Goal: Task Accomplishment & Management: Use online tool/utility

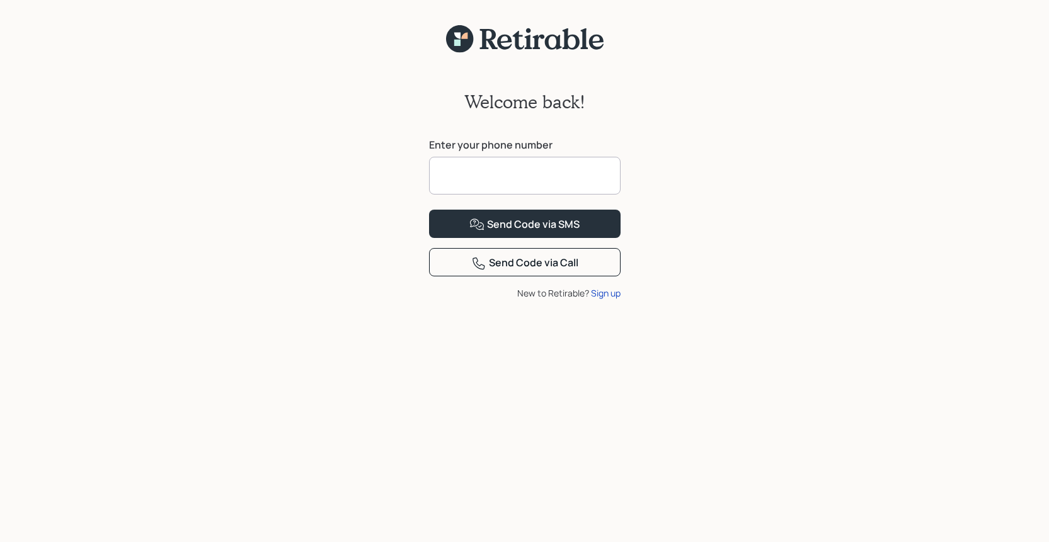
click at [507, 177] on input at bounding box center [525, 176] width 192 height 38
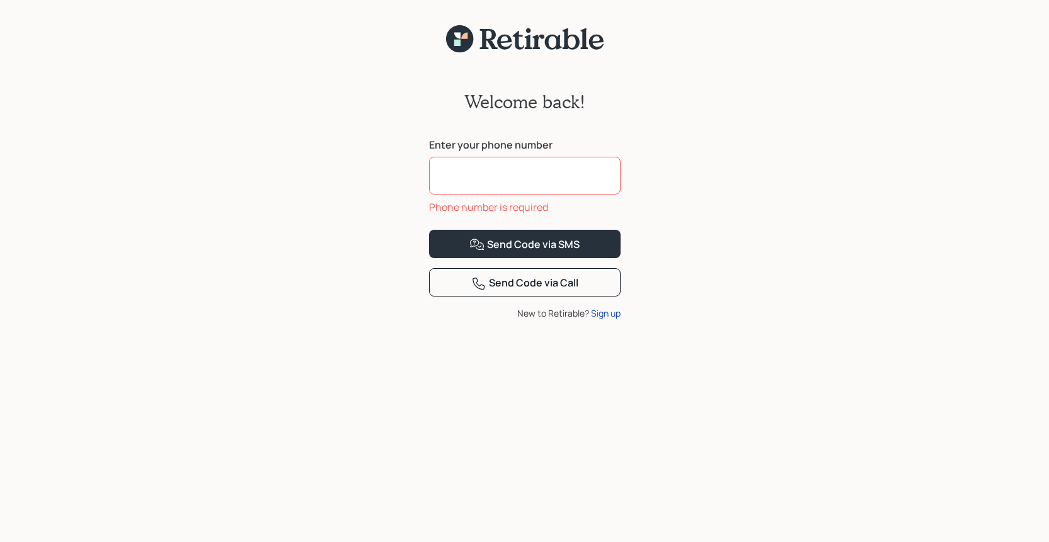
type input "**********"
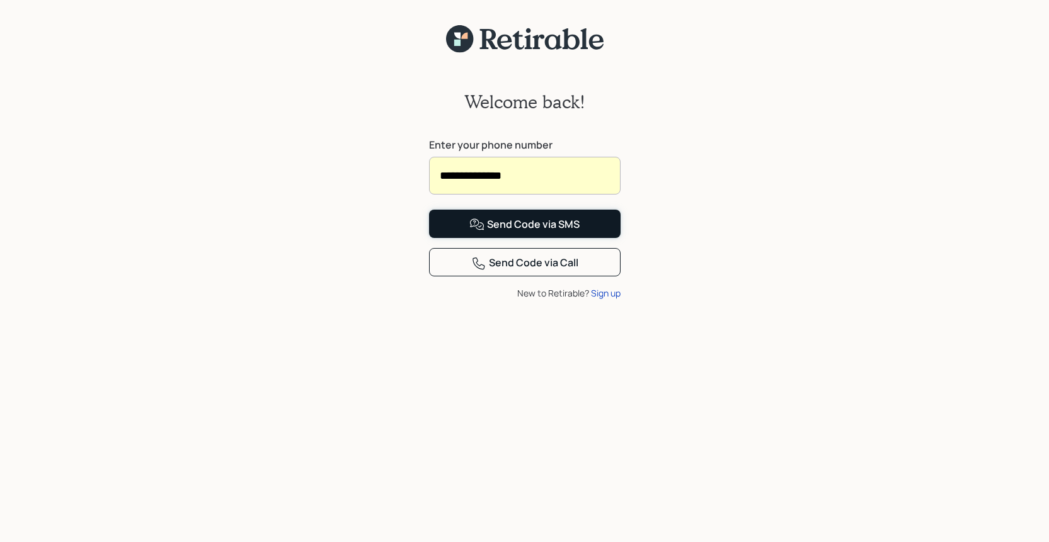
click at [515, 232] on div "Send Code via SMS" at bounding box center [524, 224] width 110 height 15
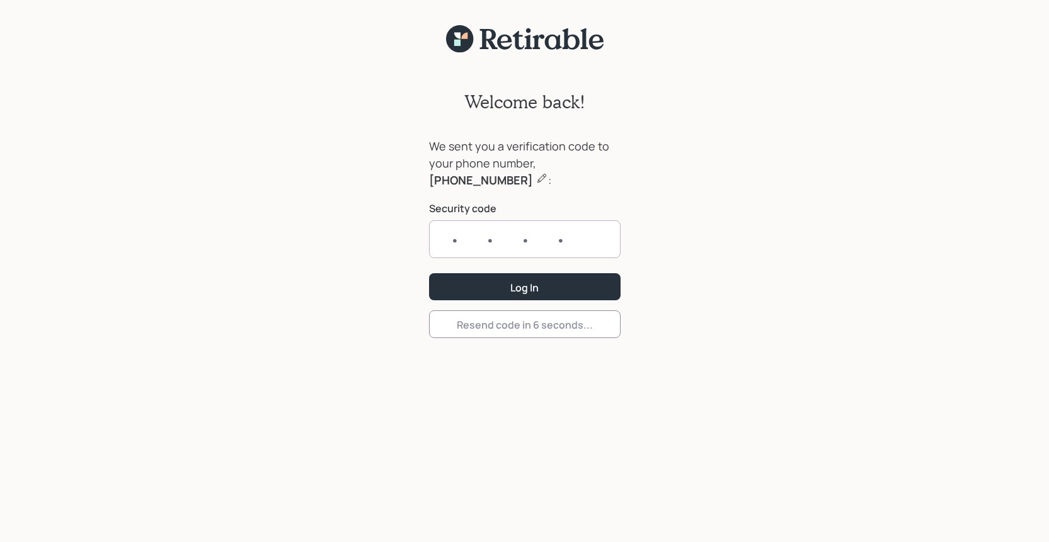
click at [447, 242] on input "text" at bounding box center [525, 239] width 192 height 38
type input "6927"
click at [487, 289] on button "Log In" at bounding box center [525, 286] width 192 height 27
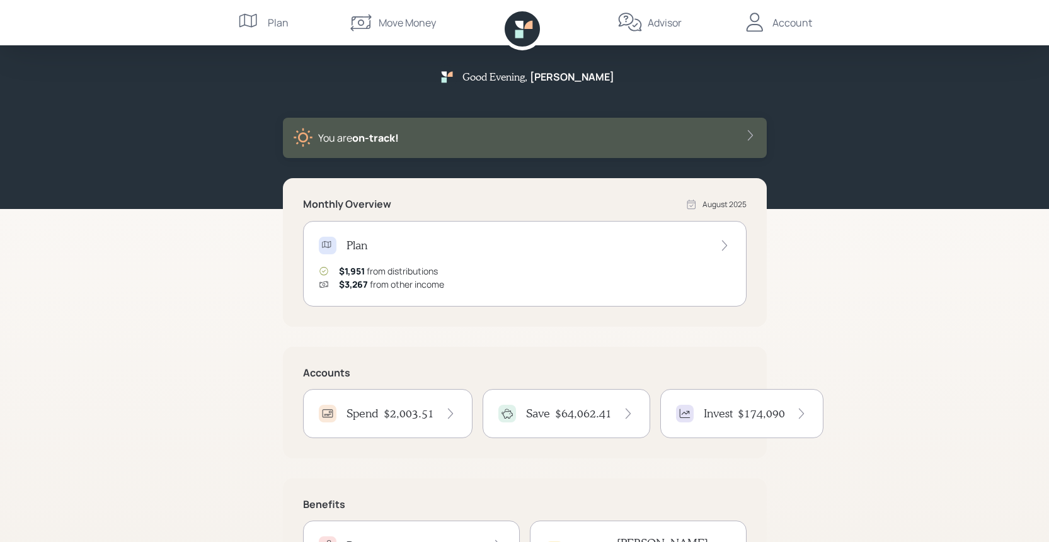
click at [428, 412] on h4 "$2,003.51" at bounding box center [409, 414] width 50 height 14
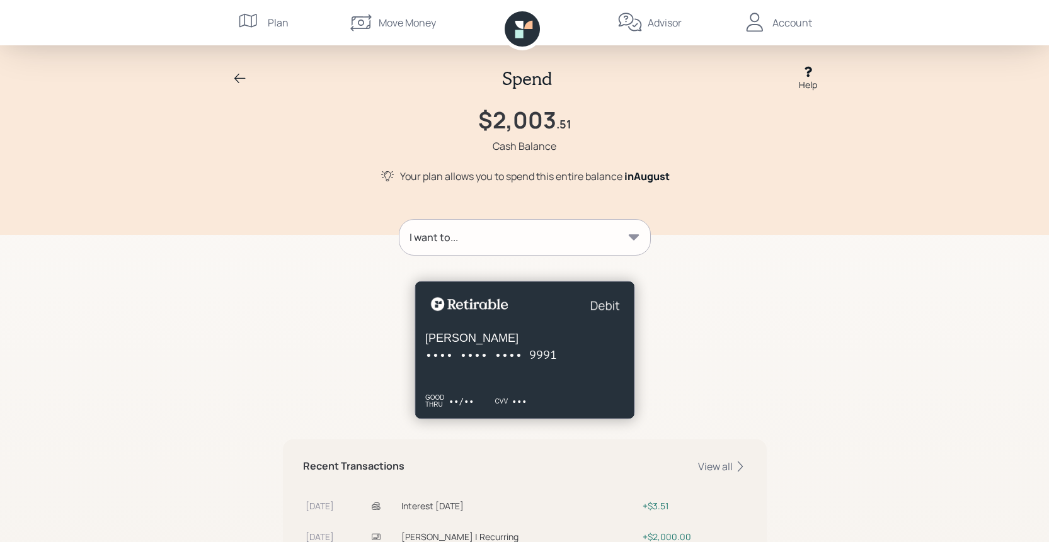
click at [609, 241] on div "I want to..." at bounding box center [524, 237] width 251 height 35
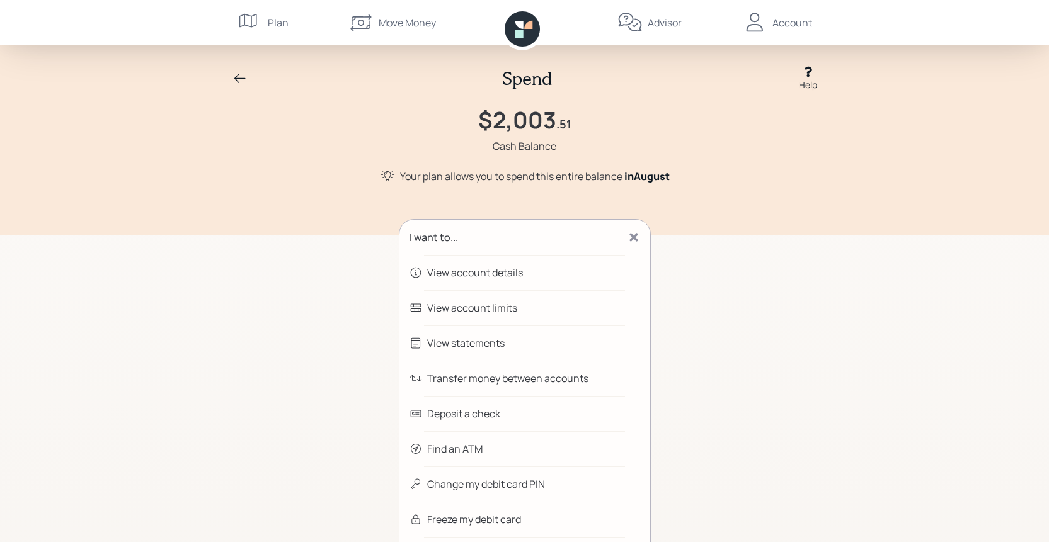
click at [554, 376] on div "Transfer money between accounts" at bounding box center [507, 378] width 161 height 15
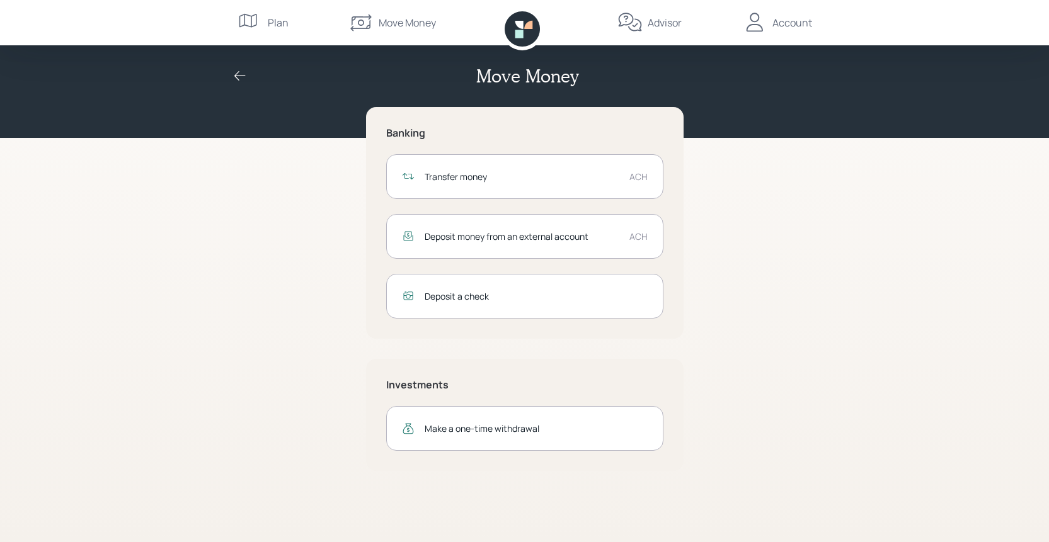
click at [462, 174] on div "Transfer money" at bounding box center [522, 176] width 195 height 13
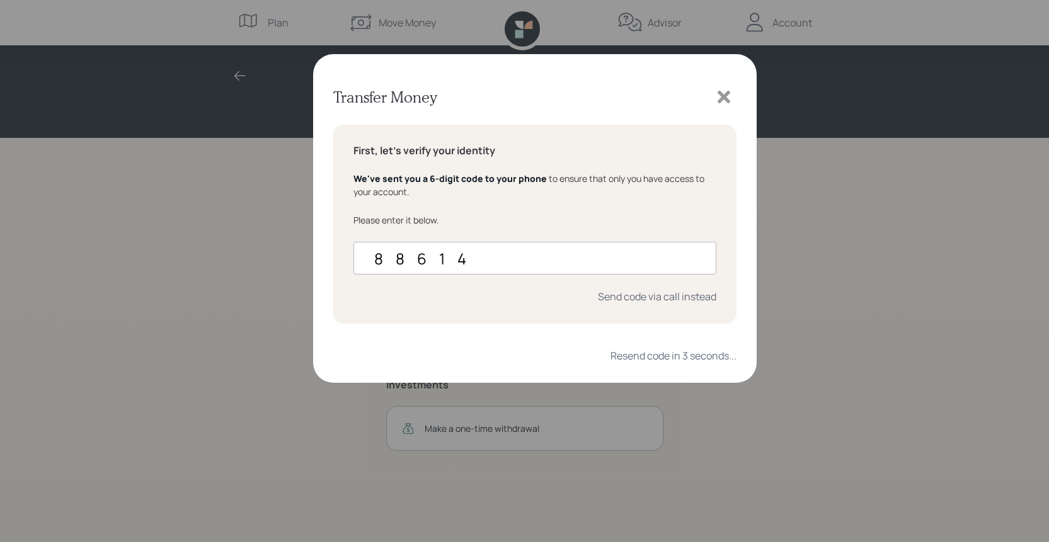
type input "886145"
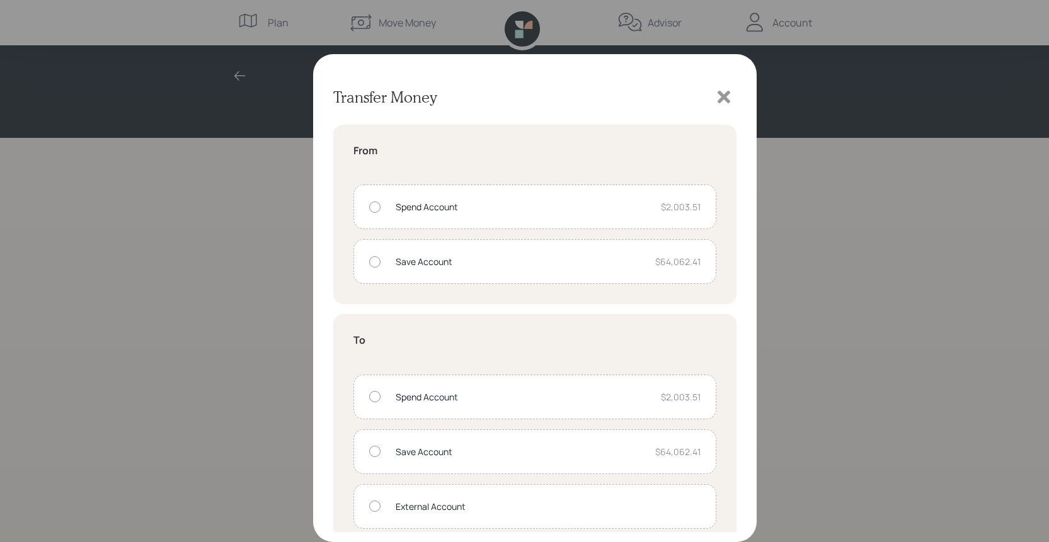
click at [374, 206] on div at bounding box center [374, 207] width 11 height 11
radio input "true"
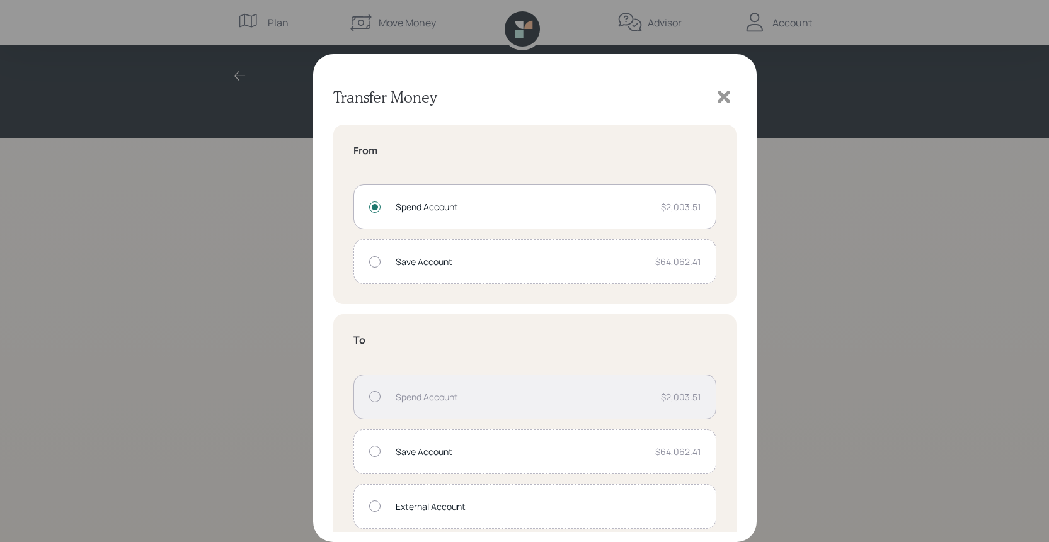
click at [376, 506] on div at bounding box center [374, 506] width 11 height 11
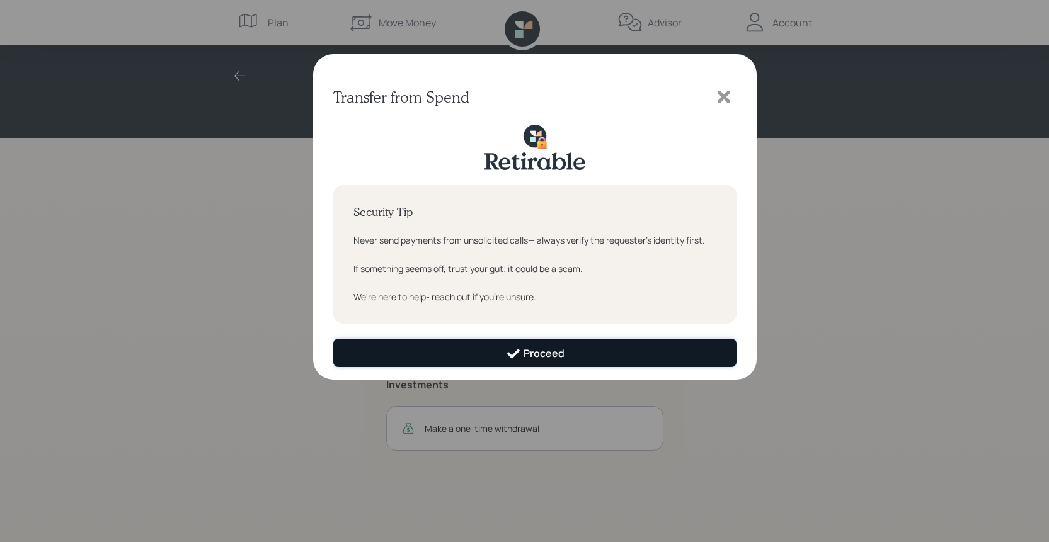
click at [669, 345] on button "Proceed" at bounding box center [534, 353] width 403 height 28
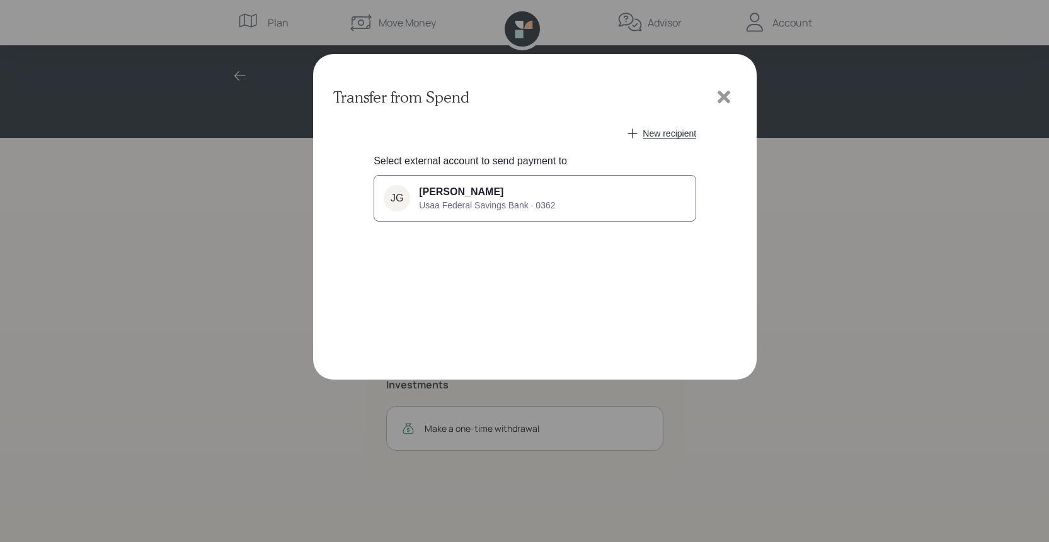
click at [537, 195] on div "[PERSON_NAME] Usaa Federal Savings Bank · 0362" at bounding box center [487, 198] width 136 height 24
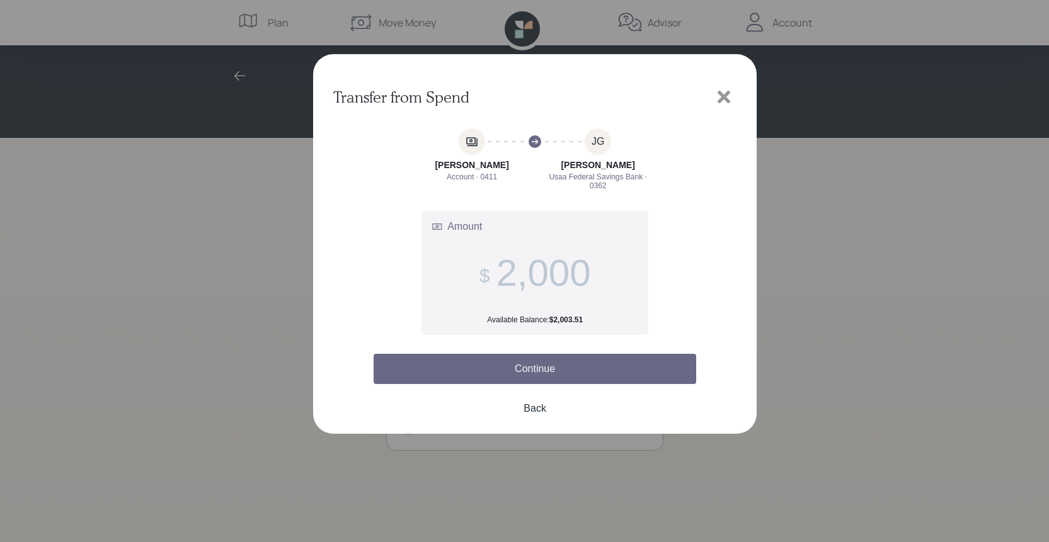
type input "2,000"
click at [543, 370] on button "Continue" at bounding box center [535, 369] width 323 height 30
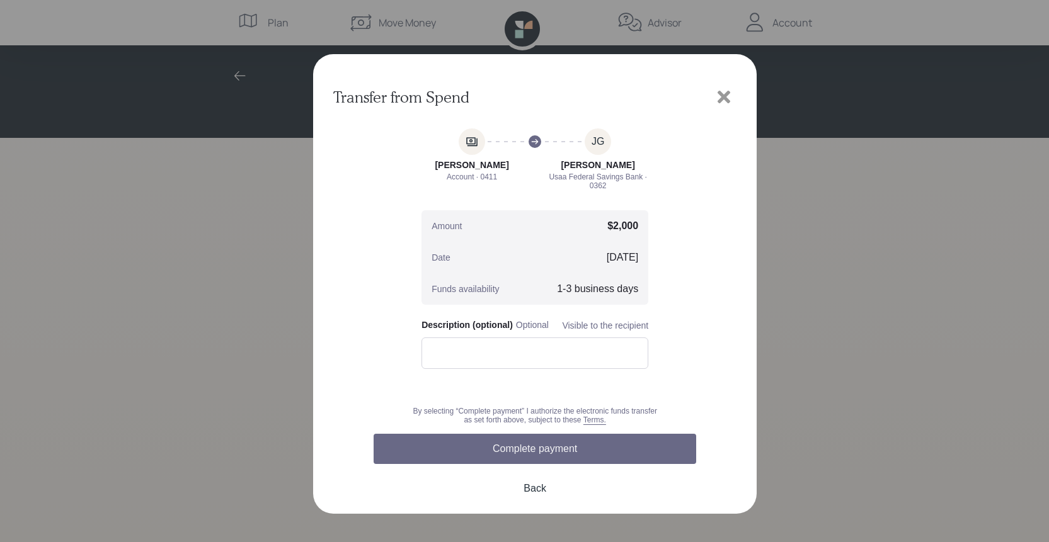
click at [539, 449] on button "Complete payment" at bounding box center [535, 449] width 323 height 30
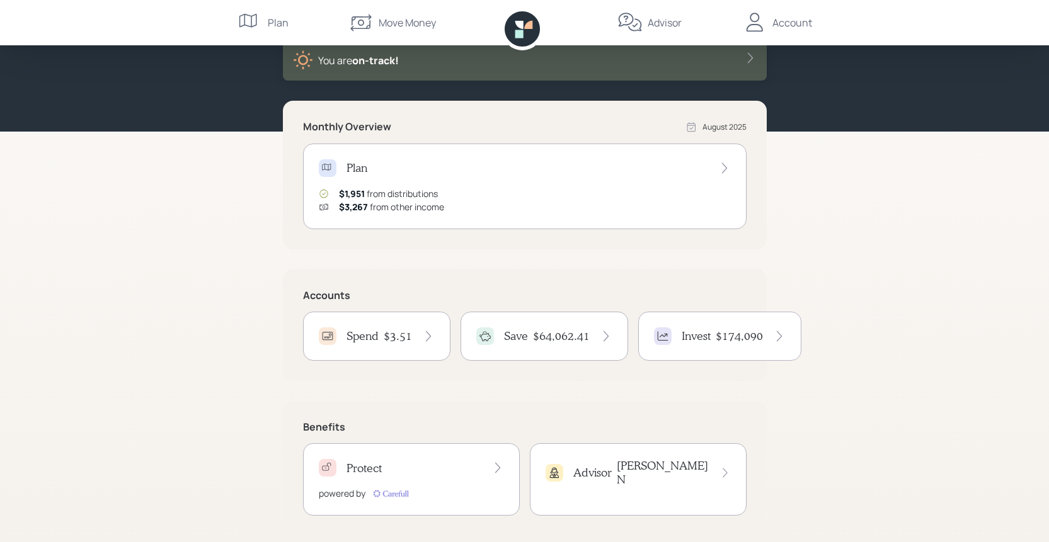
scroll to position [91, 0]
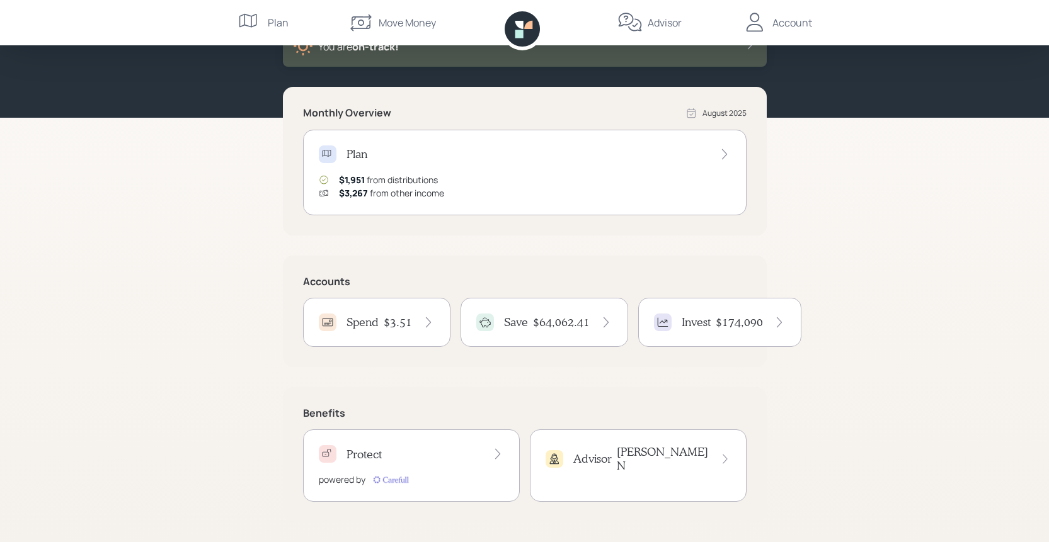
click at [722, 328] on h4 "$174,090" at bounding box center [739, 323] width 47 height 14
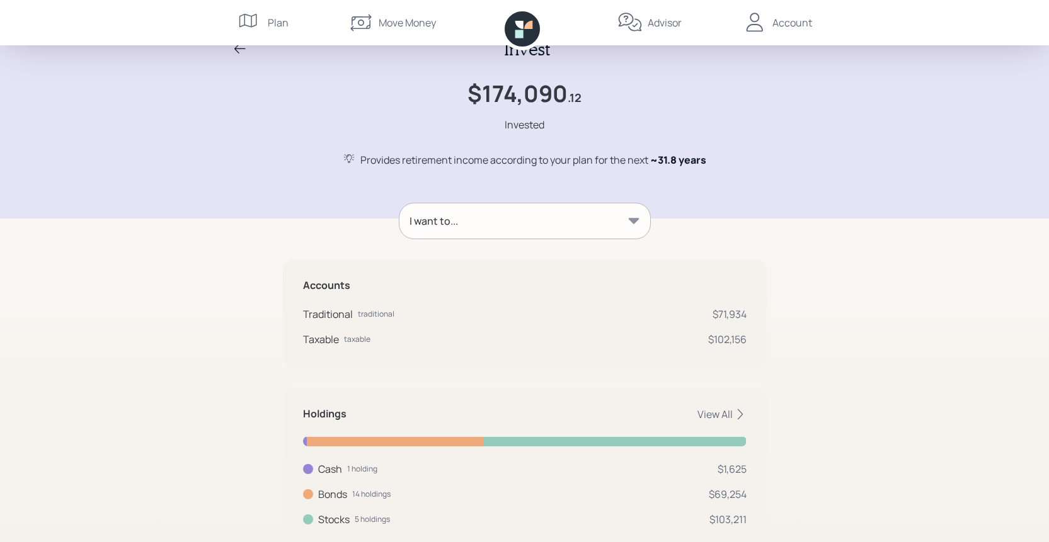
scroll to position [67, 0]
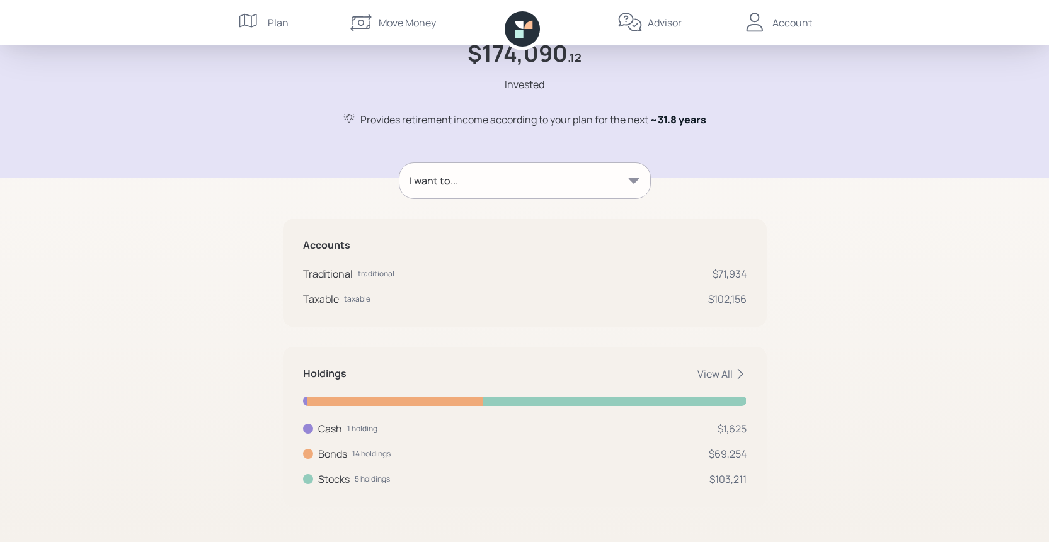
click at [731, 275] on div "$71,934" at bounding box center [730, 273] width 34 height 15
click at [786, 21] on div "Account" at bounding box center [792, 22] width 40 height 15
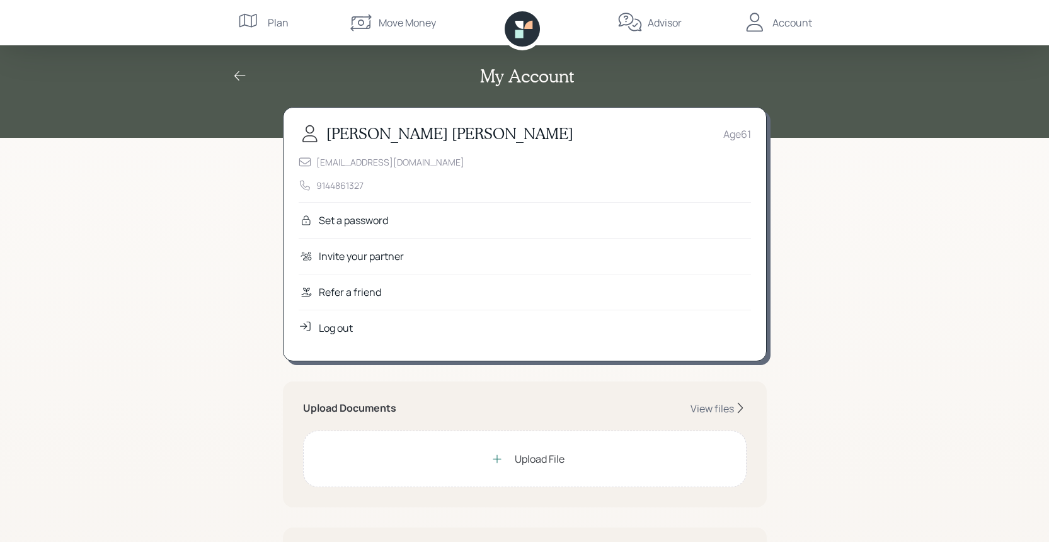
click at [343, 322] on div "Log out" at bounding box center [336, 328] width 34 height 15
